Goal: Check status: Check status

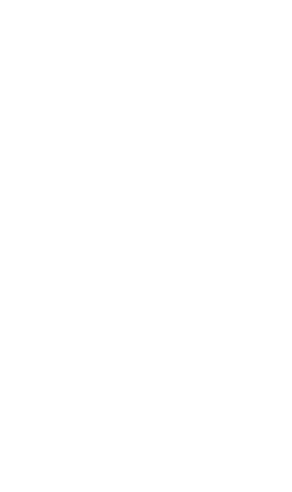
scroll to position [61, 17]
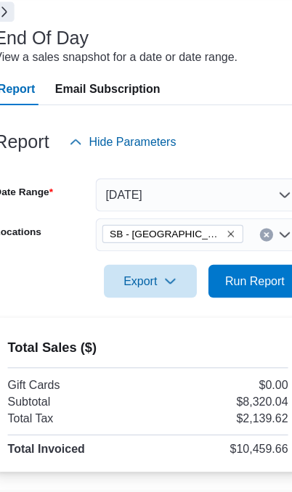
click at [214, 242] on icon "Remove SB - Federal Heights from selection in this group" at bounding box center [218, 237] width 9 height 9
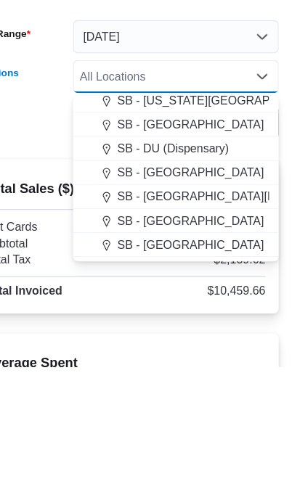
scroll to position [282, 0]
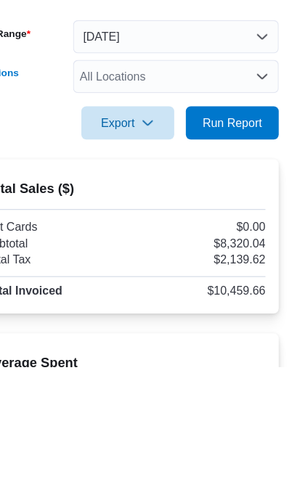
click at [41, 328] on h2 "Total Sales ($)" at bounding box center [145, 336] width 245 height 17
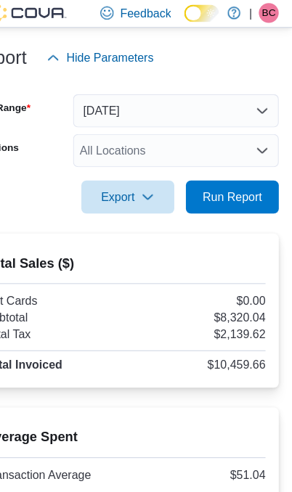
scroll to position [160, 0]
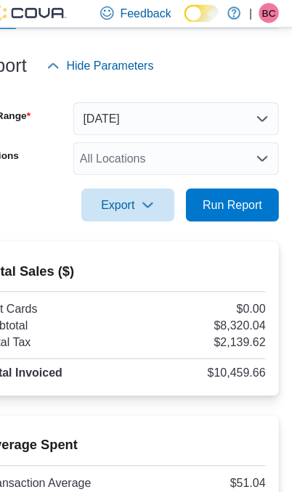
click at [186, 143] on div "All Locations" at bounding box center [190, 139] width 180 height 29
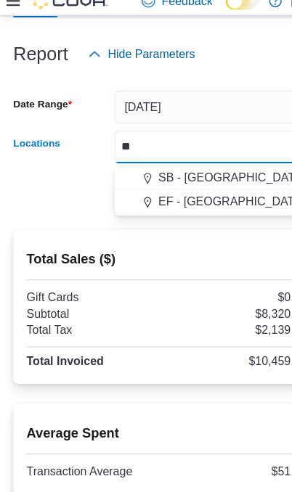
type input "**"
click at [202, 159] on div "SB - [GEOGRAPHIC_DATA]" at bounding box center [190, 166] width 163 height 15
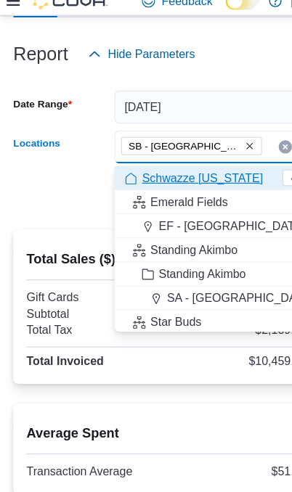
click at [57, 194] on div at bounding box center [146, 202] width 268 height 17
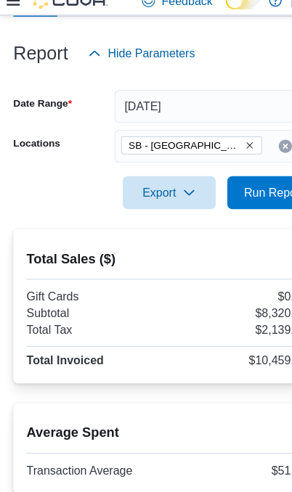
click at [232, 173] on span "Run Report" at bounding box center [239, 180] width 52 height 15
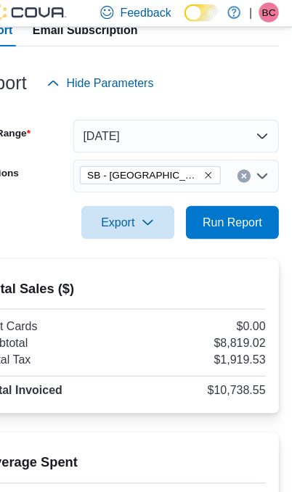
scroll to position [144, 0]
click at [216, 204] on span "Run Report" at bounding box center [240, 195] width 64 height 29
click at [165, 415] on div "Average Spent Transaction Average $58.40" at bounding box center [145, 422] width 245 height 50
click at [229, 198] on span "Run Report" at bounding box center [240, 195] width 64 height 29
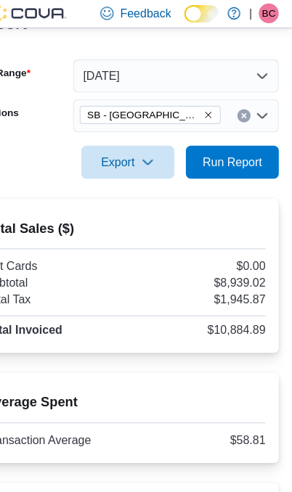
scroll to position [197, 0]
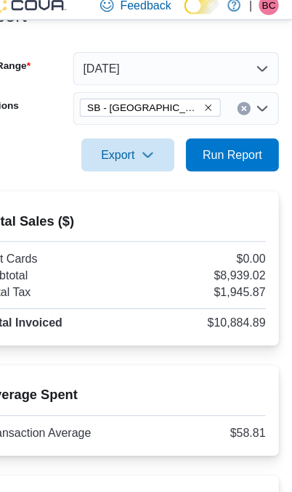
click at [213, 143] on span "Run Report" at bounding box center [239, 143] width 52 height 15
click at [135, 100] on span "SB - [GEOGRAPHIC_DATA]" at bounding box center [167, 101] width 110 height 15
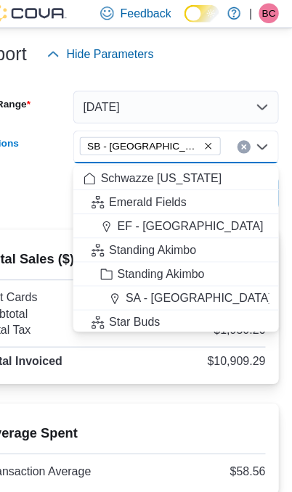
click at [214, 128] on icon "Remove SB - Glendale from selection in this group" at bounding box center [218, 127] width 9 height 9
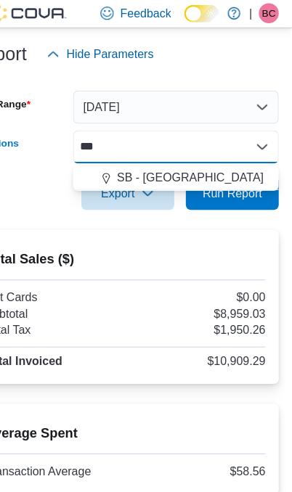
type input "***"
click at [120, 147] on button "SB - [GEOGRAPHIC_DATA]" at bounding box center [190, 155] width 180 height 21
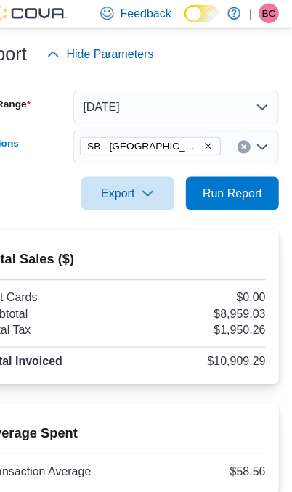
click at [35, 183] on div "Export Run Report" at bounding box center [146, 169] width 268 height 29
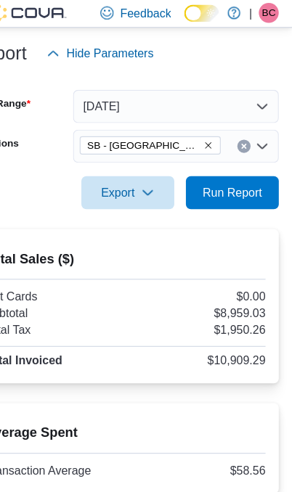
click at [213, 163] on span "Run Report" at bounding box center [239, 169] width 52 height 15
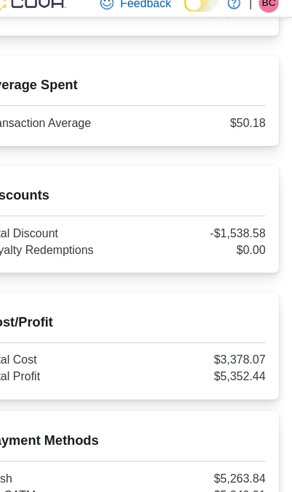
scroll to position [469, 0]
